Goal: Find specific page/section: Find specific page/section

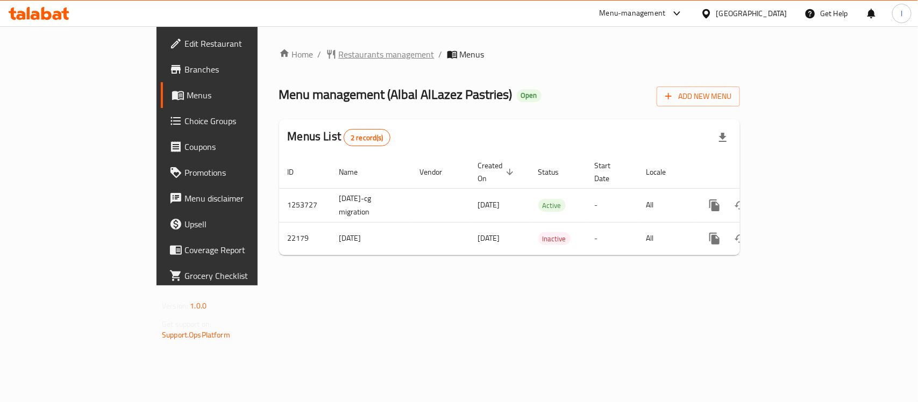
click at [339, 54] on span "Restaurants management" at bounding box center [387, 54] width 96 height 13
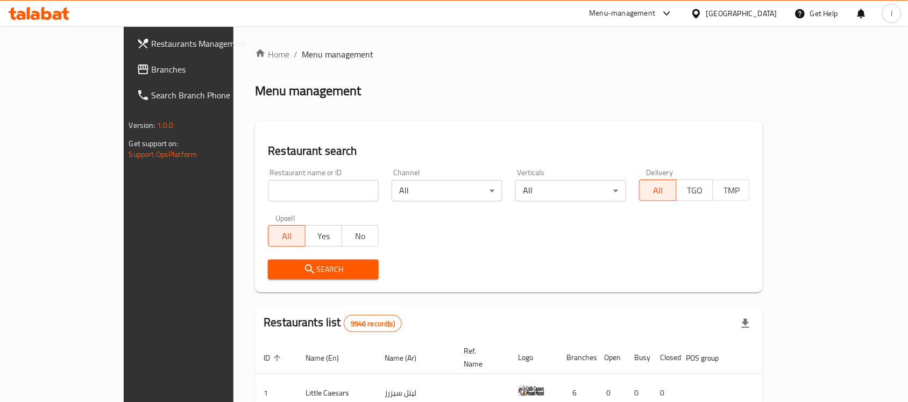
click at [268, 183] on input "search" at bounding box center [323, 191] width 111 height 22
paste input "11702"
type input "11702"
click button "Search" at bounding box center [323, 270] width 111 height 20
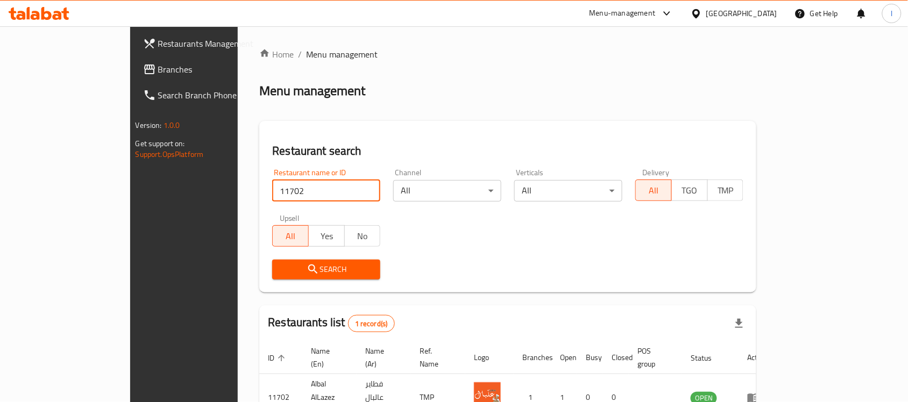
click at [158, 70] on span "Branches" at bounding box center [215, 69] width 115 height 13
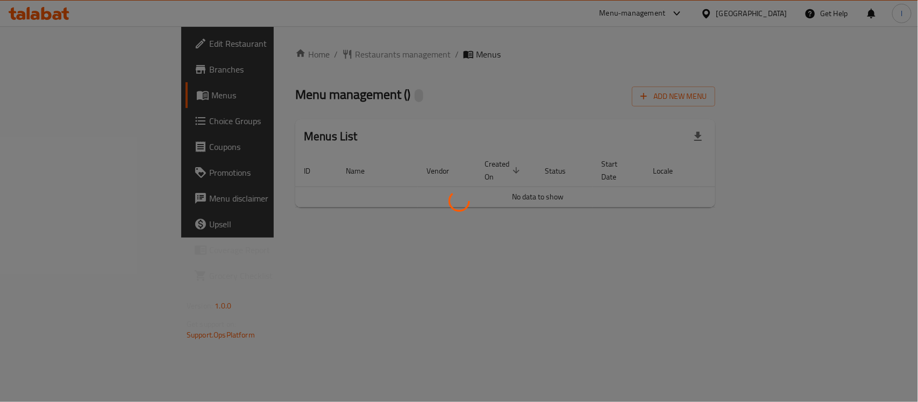
click at [380, 65] on div at bounding box center [459, 201] width 918 height 402
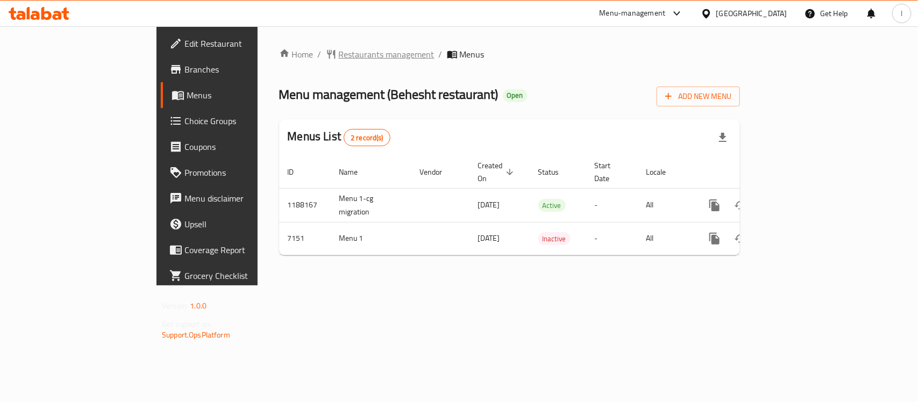
click at [339, 54] on span "Restaurants management" at bounding box center [387, 54] width 96 height 13
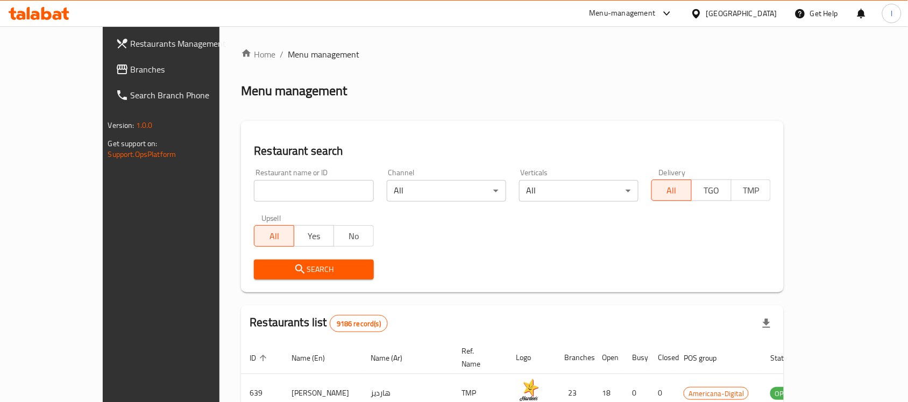
click at [297, 191] on input "search" at bounding box center [313, 191] width 119 height 22
paste input "4385"
type input "4385"
click at [301, 268] on span "Search" at bounding box center [313, 269] width 102 height 13
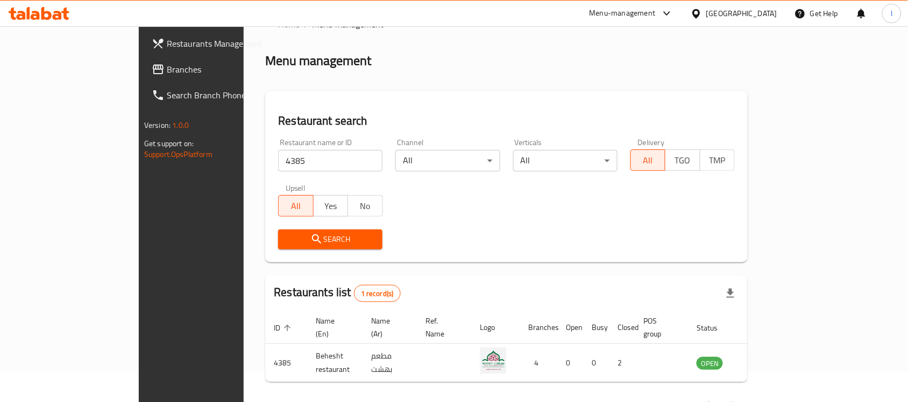
scroll to position [56, 0]
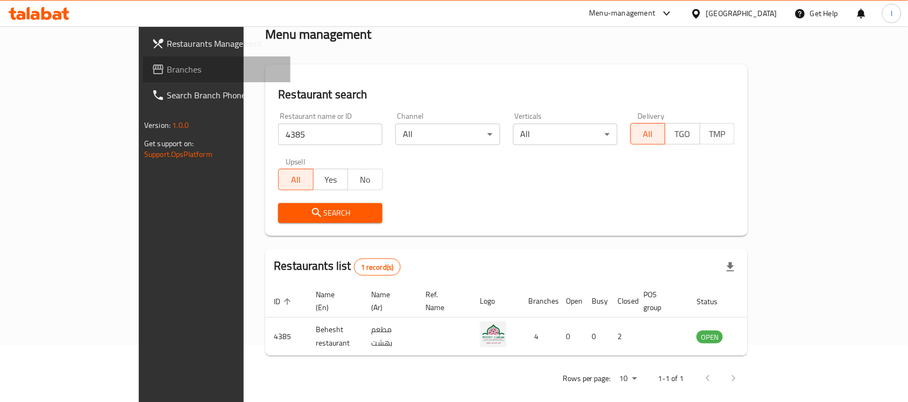
click at [167, 69] on span "Branches" at bounding box center [224, 69] width 115 height 13
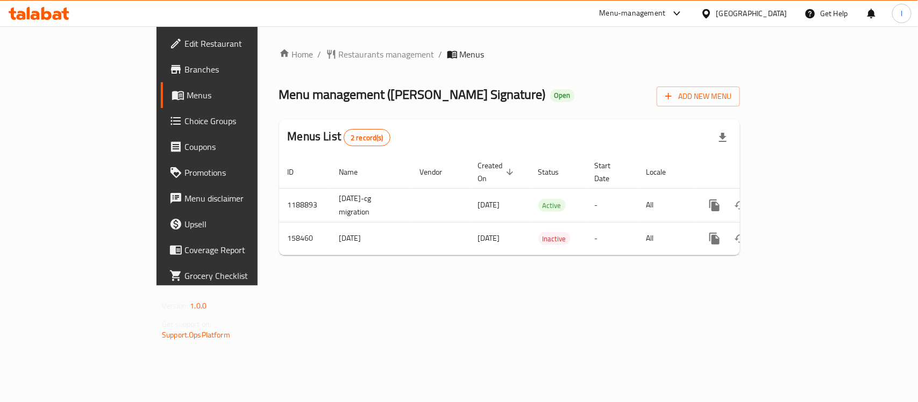
click at [286, 84] on div at bounding box center [459, 201] width 918 height 402
click at [339, 55] on span "Restaurants management" at bounding box center [387, 54] width 96 height 13
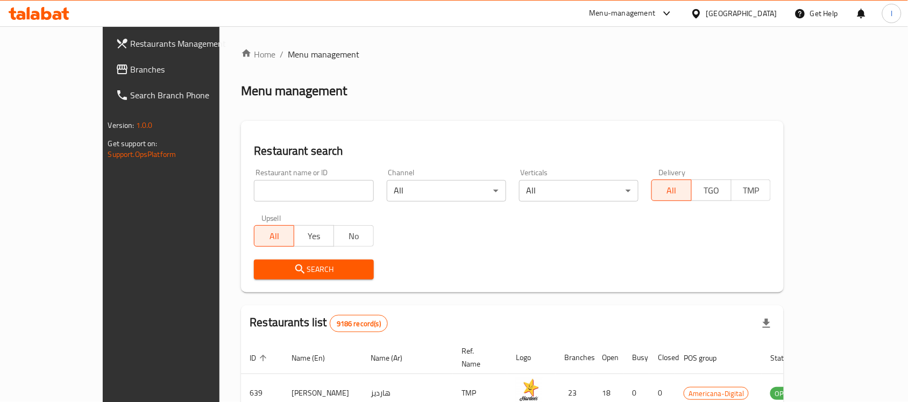
click at [260, 186] on input "search" at bounding box center [313, 191] width 119 height 22
paste input "615547"
type input "615547"
click button "Search" at bounding box center [313, 270] width 119 height 20
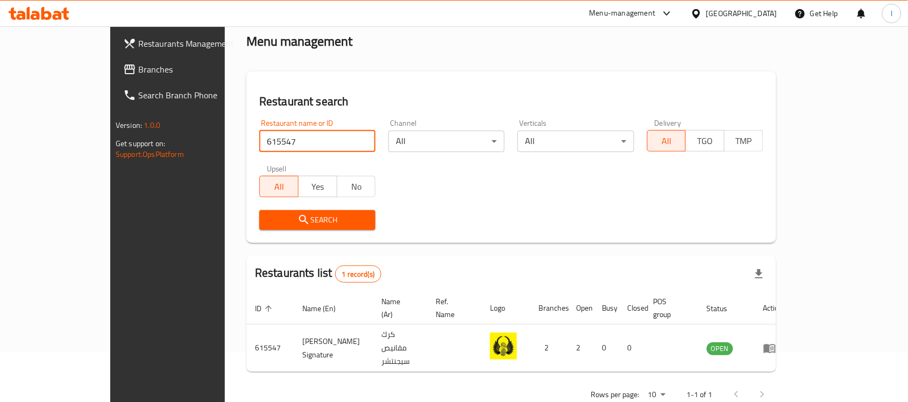
scroll to position [56, 0]
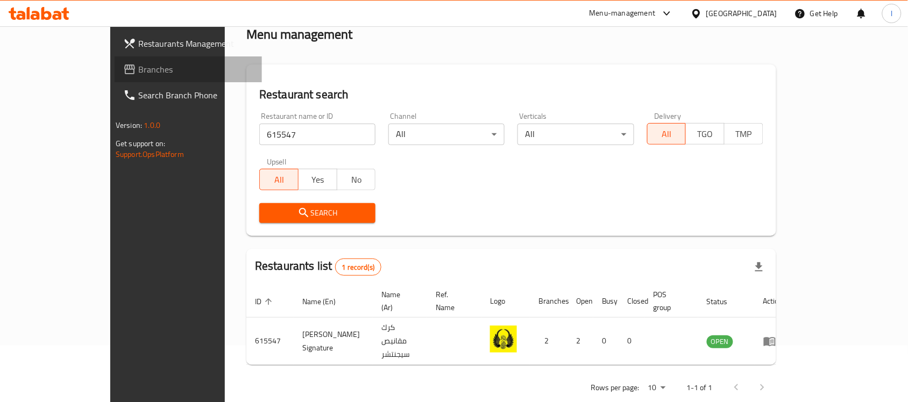
click at [115, 61] on link "Branches" at bounding box center [188, 69] width 147 height 26
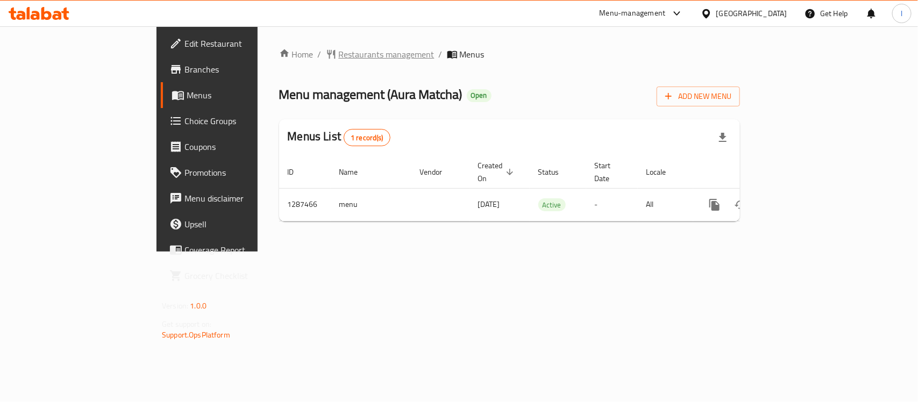
click at [339, 57] on span "Restaurants management" at bounding box center [387, 54] width 96 height 13
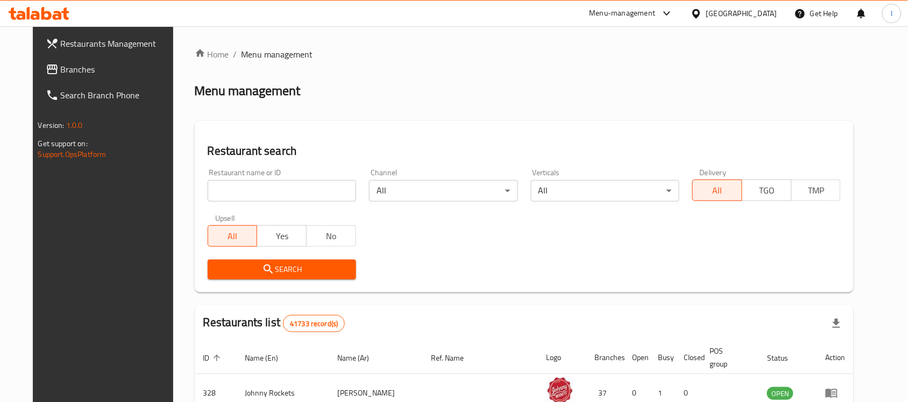
click at [67, 73] on span "Branches" at bounding box center [118, 69] width 115 height 13
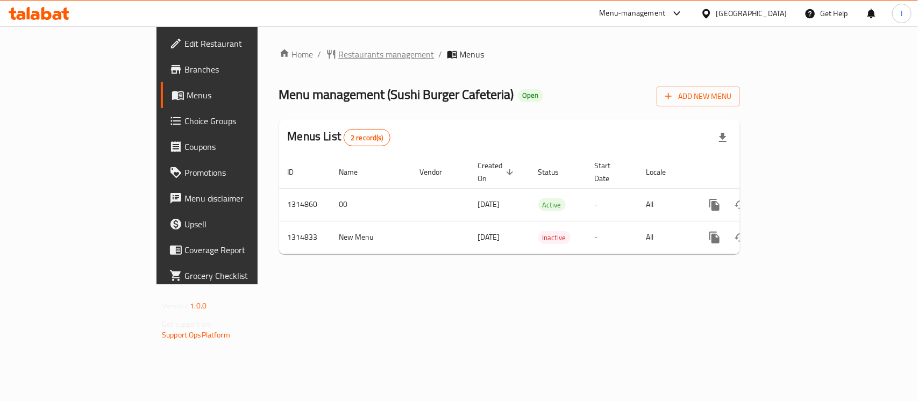
click at [339, 60] on span "Restaurants management" at bounding box center [387, 54] width 96 height 13
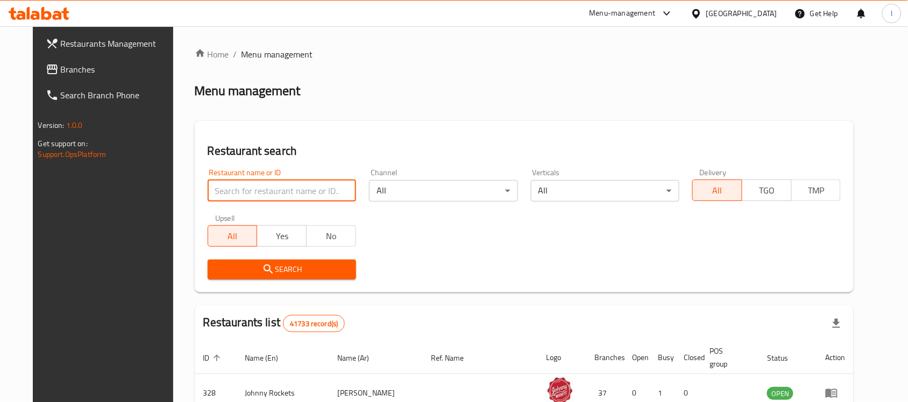
click at [211, 187] on input "search" at bounding box center [282, 191] width 148 height 22
paste input "707063"
type input "707063"
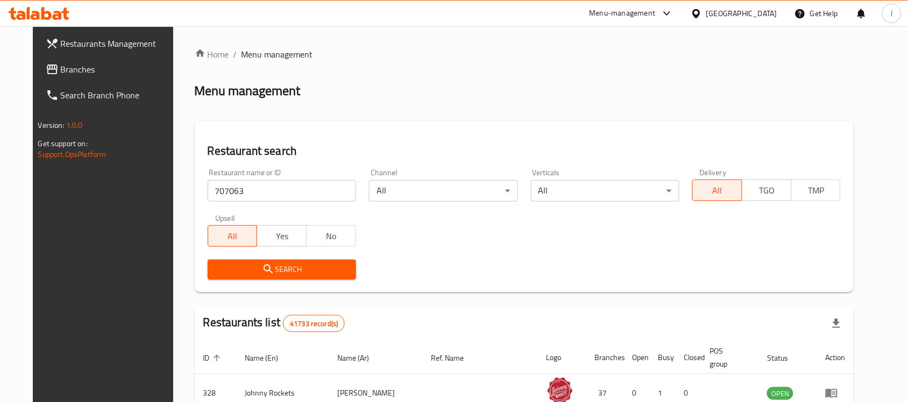
click at [334, 270] on span "Search" at bounding box center [281, 269] width 131 height 13
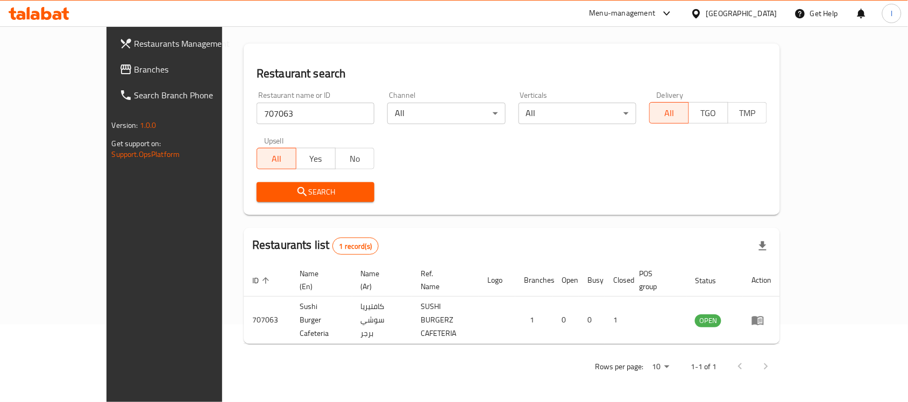
scroll to position [56, 0]
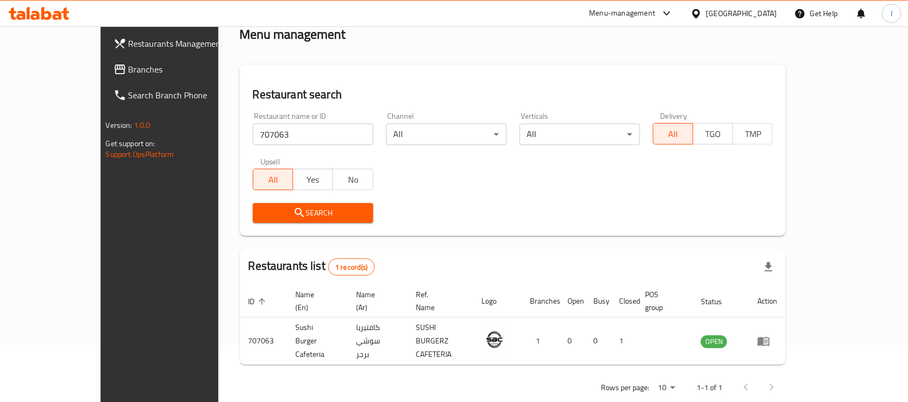
drag, startPoint x: 71, startPoint y: 66, endPoint x: 92, endPoint y: 50, distance: 26.5
click at [129, 66] on span "Branches" at bounding box center [186, 69] width 115 height 13
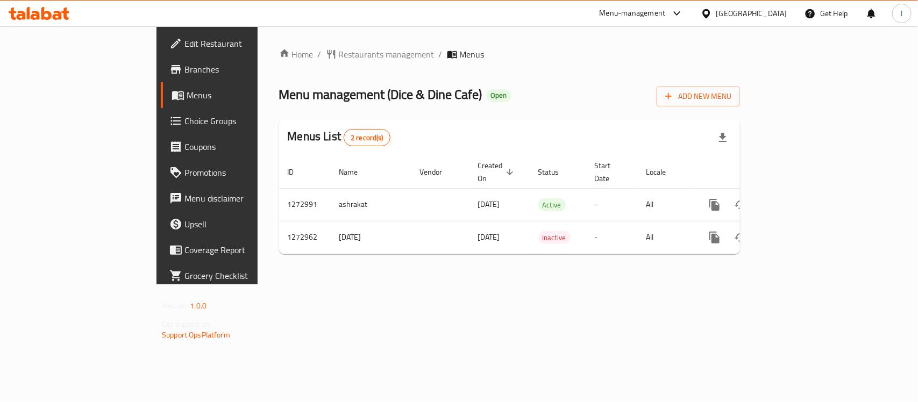
click at [339, 51] on span "Restaurants management" at bounding box center [387, 54] width 96 height 13
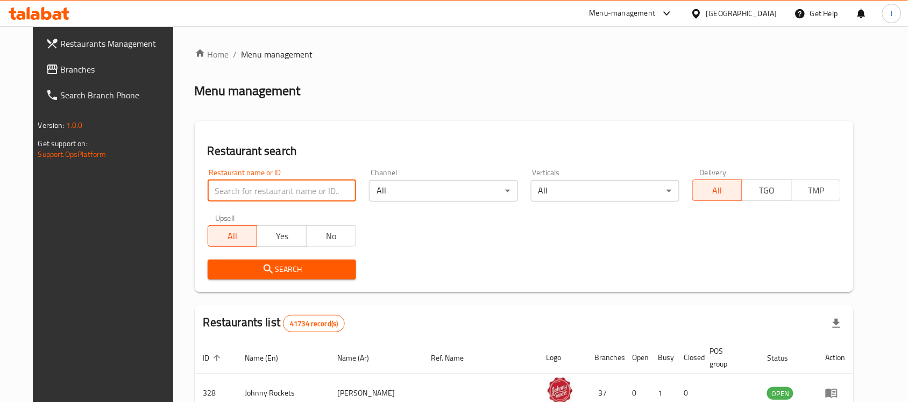
click at [259, 189] on input "search" at bounding box center [282, 191] width 148 height 22
paste input "690525"
type input "690525"
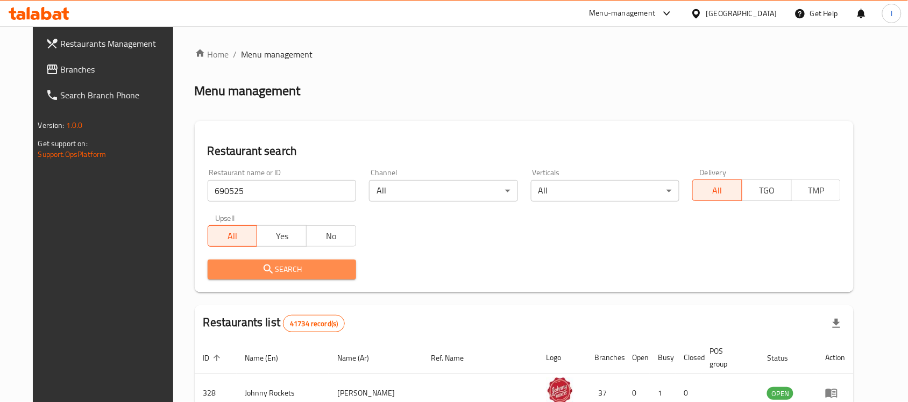
click at [280, 263] on span "Search" at bounding box center [281, 269] width 131 height 13
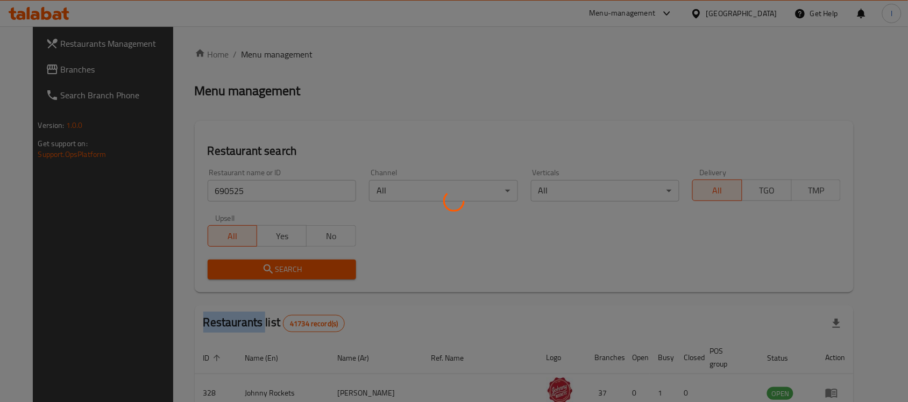
click at [280, 263] on div at bounding box center [454, 201] width 908 height 402
click at [266, 109] on div at bounding box center [454, 201] width 908 height 402
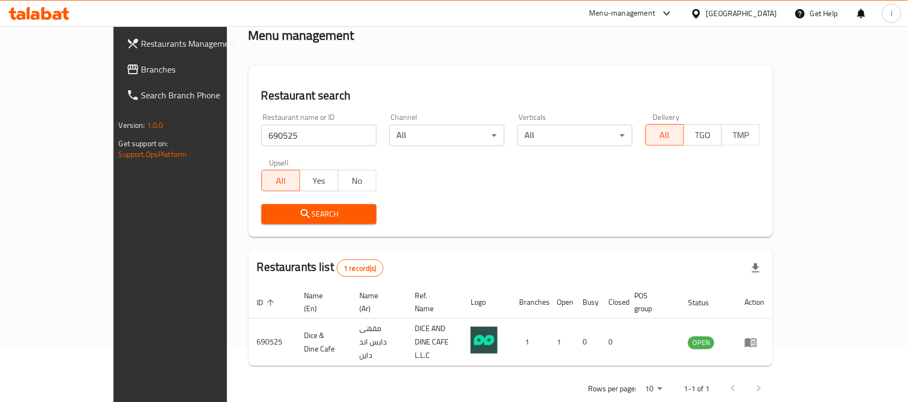
scroll to position [56, 0]
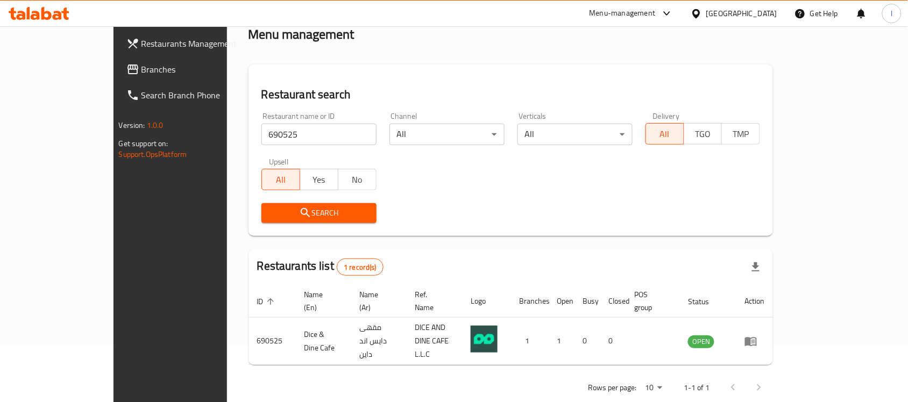
drag, startPoint x: 77, startPoint y: 74, endPoint x: 94, endPoint y: 44, distance: 34.7
click at [141, 74] on span "Branches" at bounding box center [198, 69] width 115 height 13
